Goal: Task Accomplishment & Management: Manage account settings

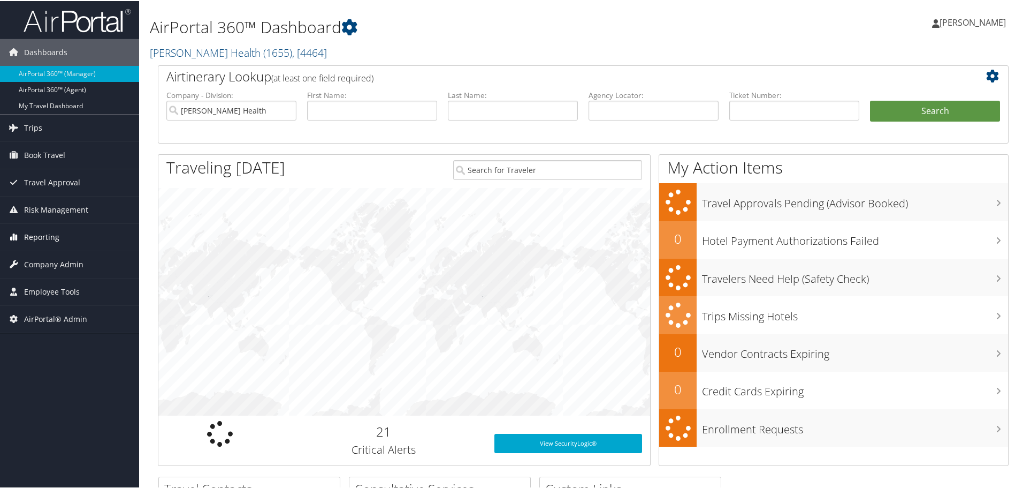
click at [48, 236] on span "Reporting" at bounding box center [41, 236] width 35 height 27
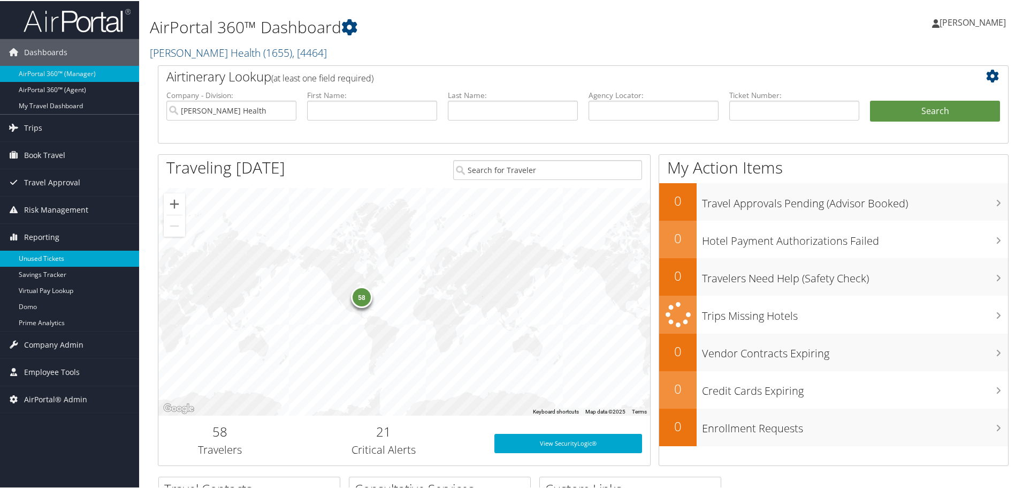
click at [59, 256] on link "Unused Tickets" at bounding box center [69, 257] width 139 height 16
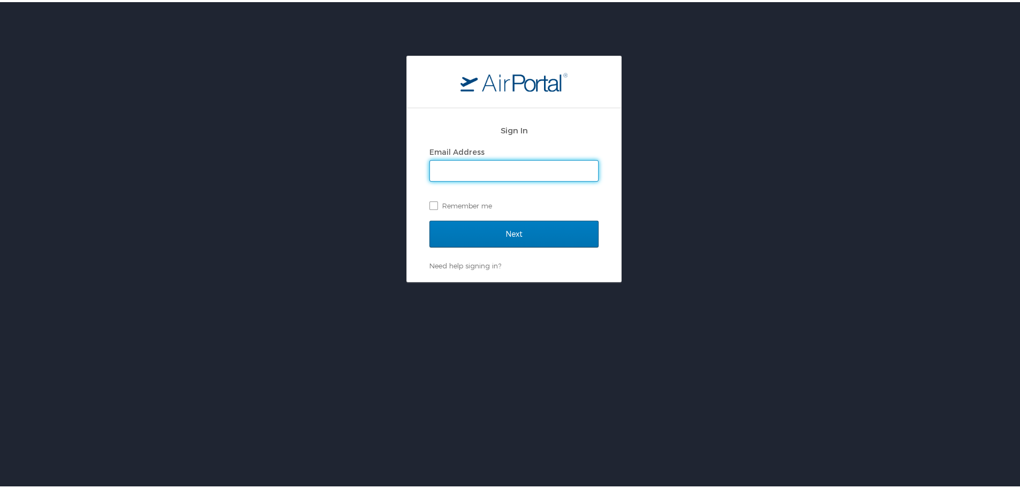
type input "[EMAIL_ADDRESS][DOMAIN_NAME]"
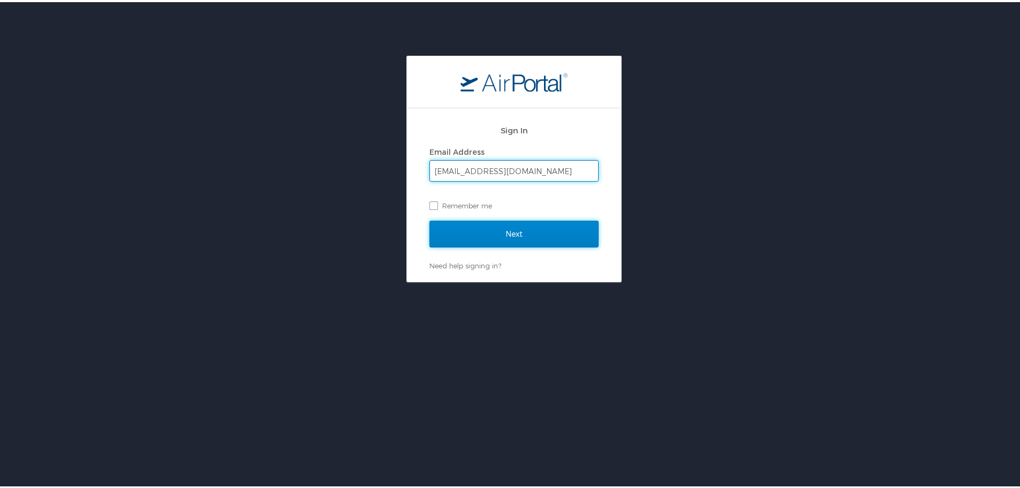
click at [533, 231] on input "Next" at bounding box center [513, 231] width 169 height 27
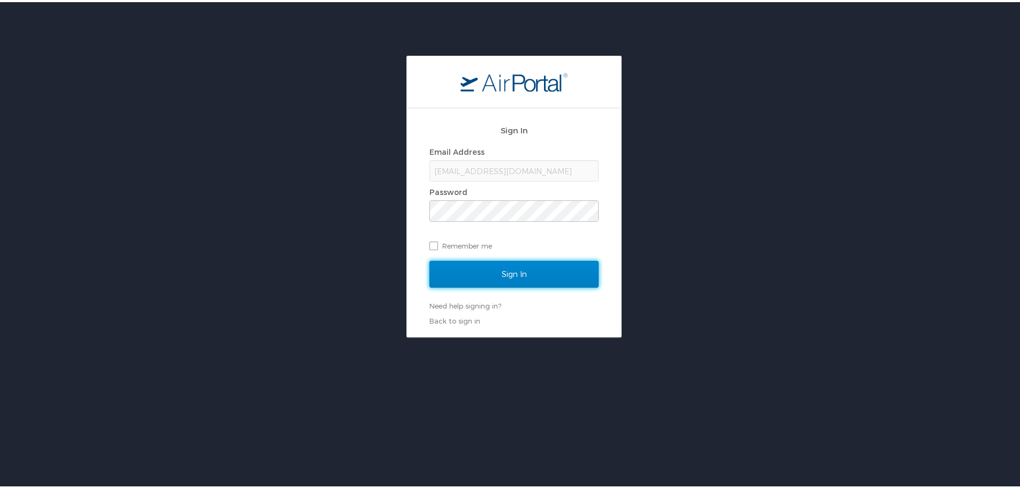
click at [512, 270] on input "Sign In" at bounding box center [513, 272] width 169 height 27
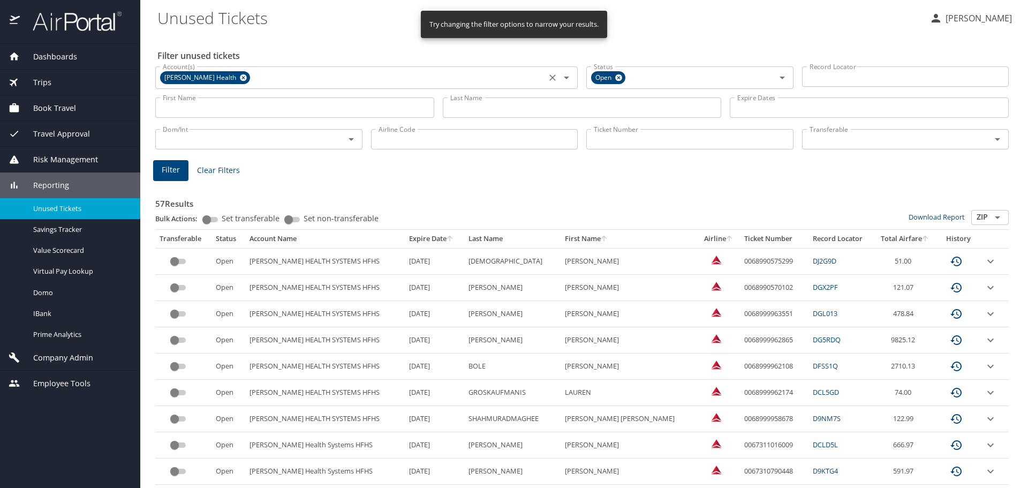
click at [240, 75] on icon at bounding box center [243, 77] width 7 height 7
click at [606, 139] on input "Ticket Number" at bounding box center [689, 139] width 207 height 20
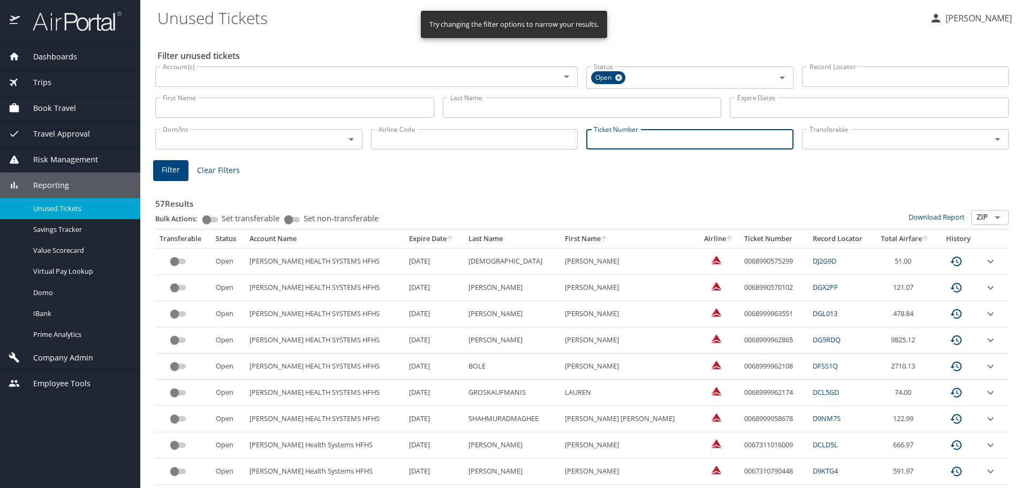
paste input "0068998473349"
type input "0068998473349"
click at [168, 163] on span "Filter" at bounding box center [171, 168] width 18 height 13
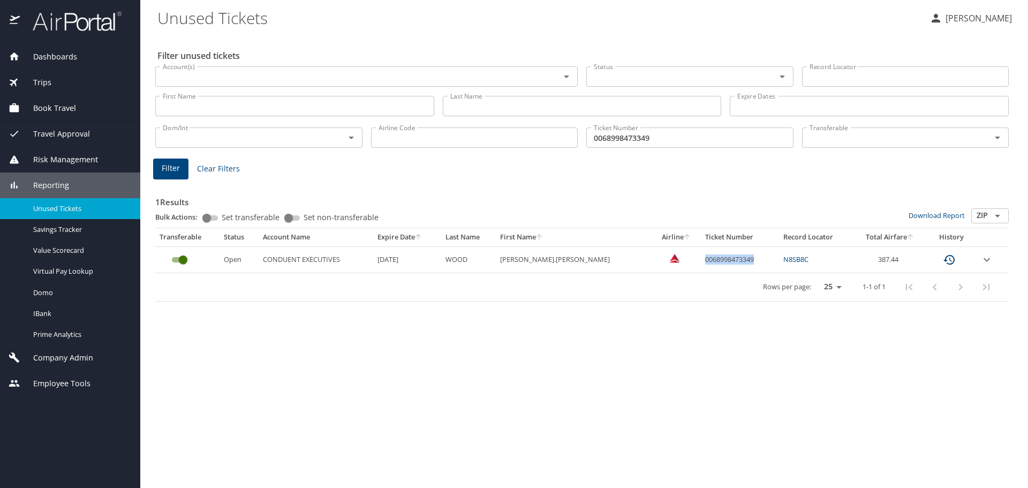
drag, startPoint x: 674, startPoint y: 259, endPoint x: 729, endPoint y: 257, distance: 54.6
click at [729, 257] on td "0068998473349" at bounding box center [740, 259] width 79 height 26
copy td "0068998473349"
click at [950, 260] on icon "custom pagination table" at bounding box center [948, 260] width 11 height 10
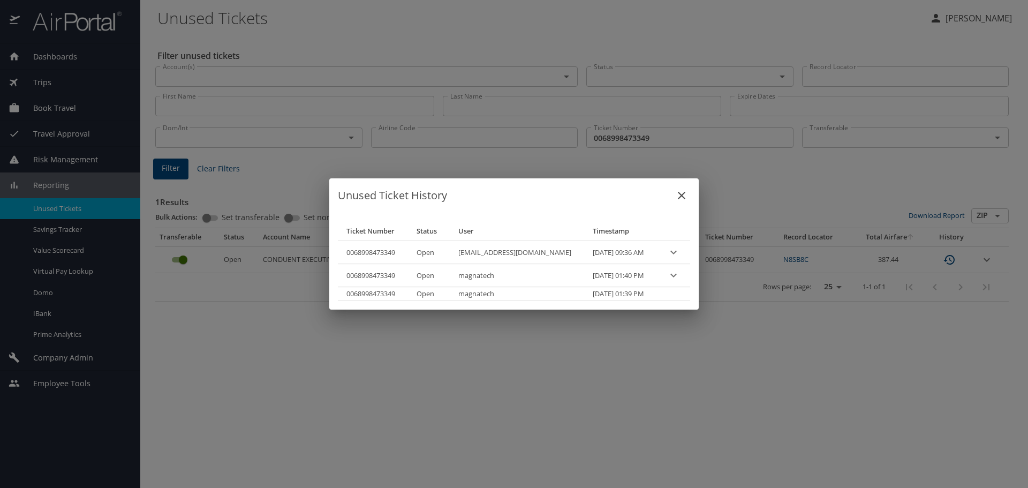
click at [731, 180] on div "Unused Ticket History Ticket Number Status User Timestamp 0068998473349 Open de…" at bounding box center [514, 244] width 1028 height 488
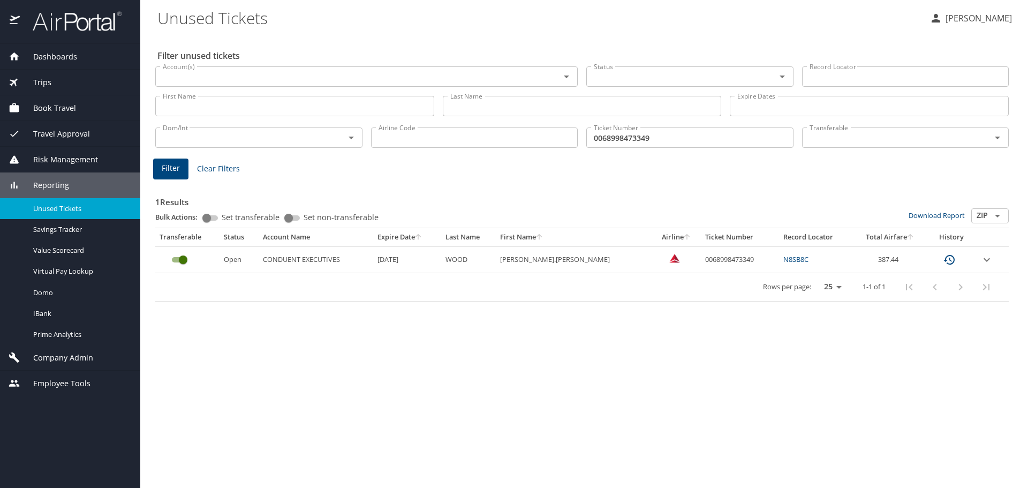
click at [988, 259] on icon "expand row" at bounding box center [986, 259] width 13 height 13
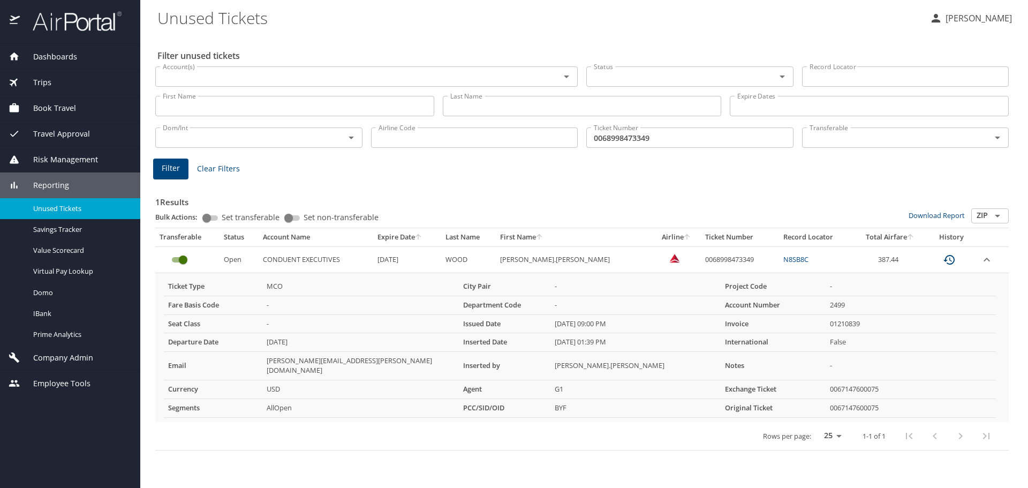
click at [783, 257] on link "N8SB8C" at bounding box center [795, 259] width 25 height 10
click at [652, 236] on th "Airline" at bounding box center [676, 237] width 49 height 18
drag, startPoint x: 678, startPoint y: 259, endPoint x: 727, endPoint y: 257, distance: 49.8
click at [727, 257] on td "0068998473349" at bounding box center [740, 259] width 79 height 26
copy td "0068998473349"
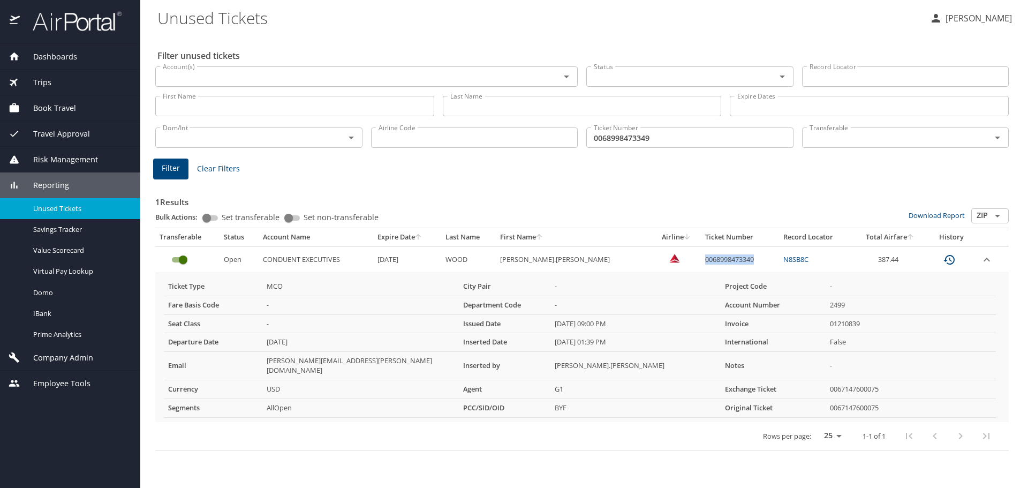
click at [180, 259] on input "custom pagination table" at bounding box center [183, 259] width 39 height 13
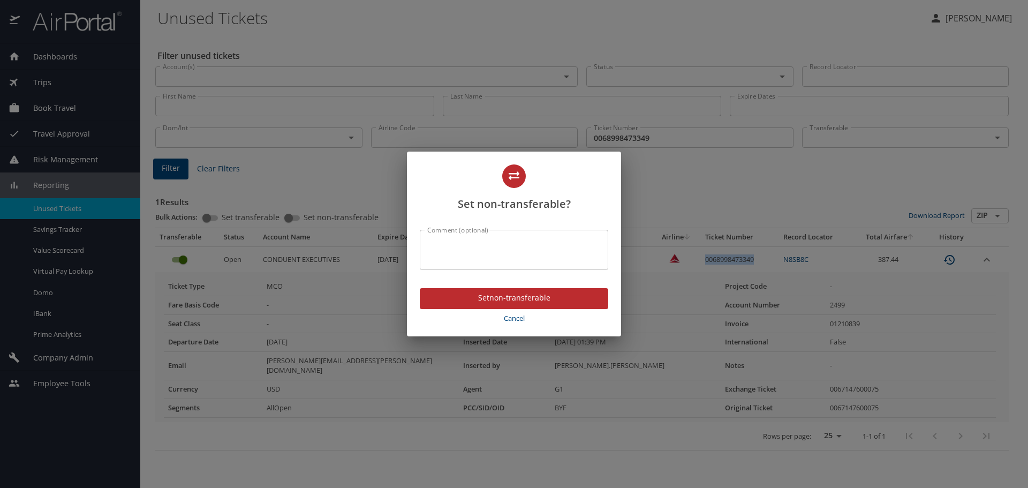
click at [459, 297] on span "Set non-transferable" at bounding box center [513, 297] width 171 height 13
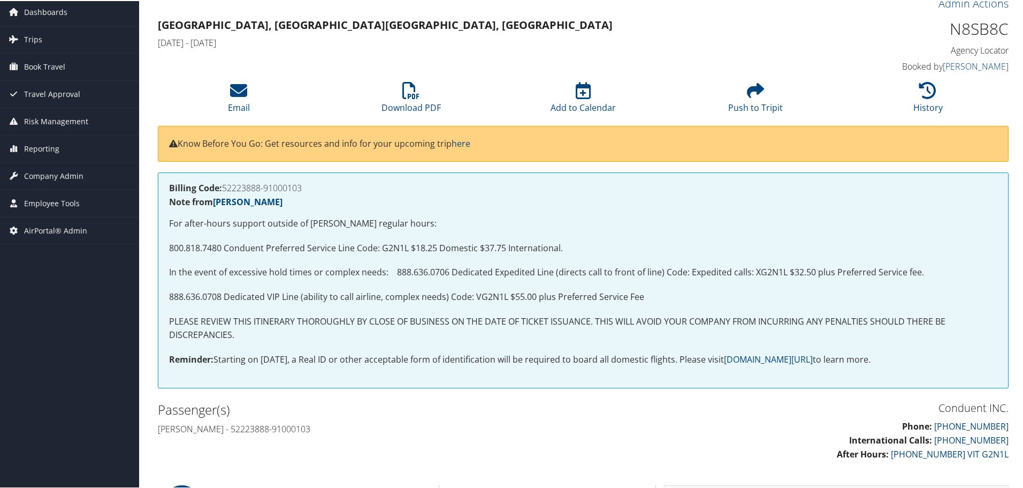
scroll to position [39, 0]
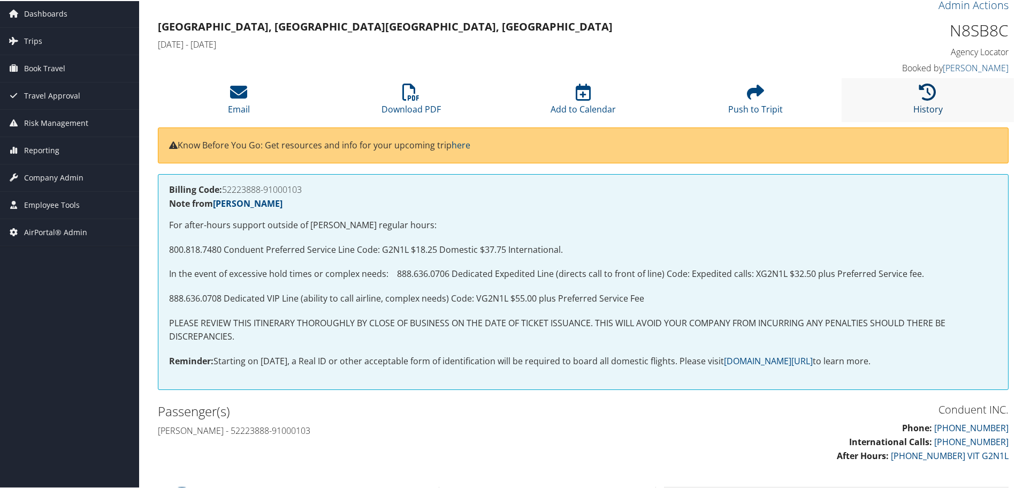
click at [920, 97] on icon at bounding box center [928, 90] width 17 height 17
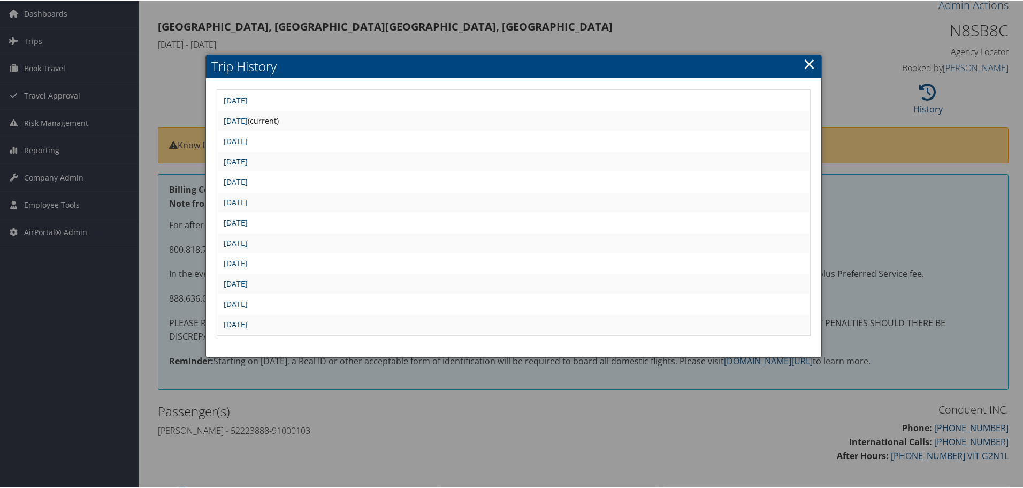
click at [248, 321] on link "Wed Dec 11 08:58:13 MST 2024" at bounding box center [236, 323] width 24 height 10
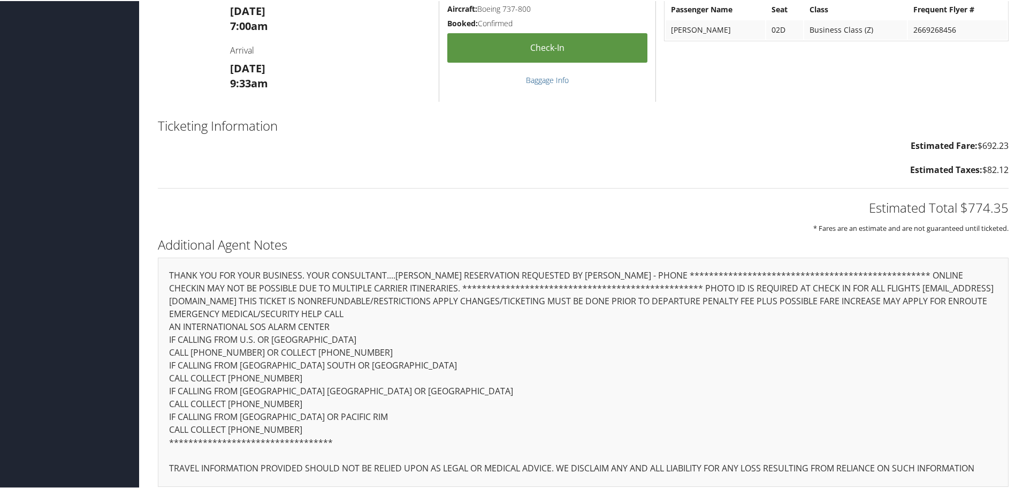
scroll to position [1164, 0]
